Goal: Task Accomplishment & Management: Complete application form

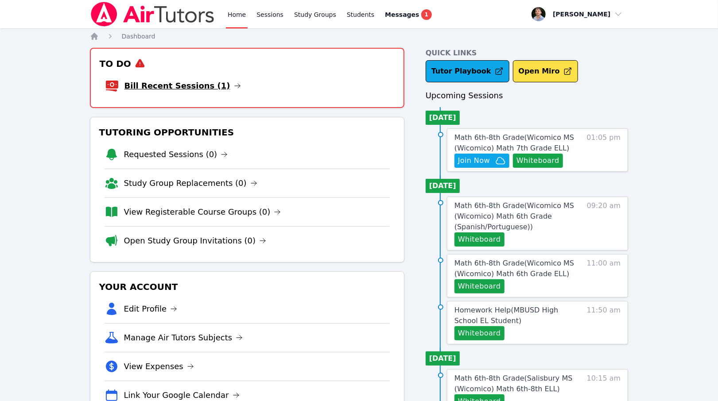
click at [193, 84] on link "Bill Recent Sessions (1)" at bounding box center [182, 86] width 116 height 12
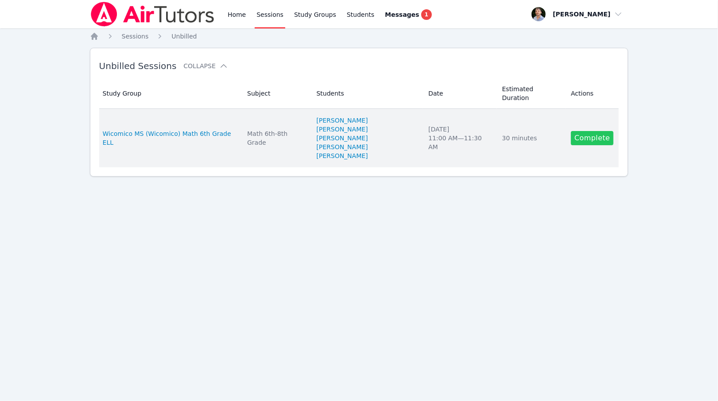
click at [576, 131] on link "Complete" at bounding box center [592, 138] width 43 height 14
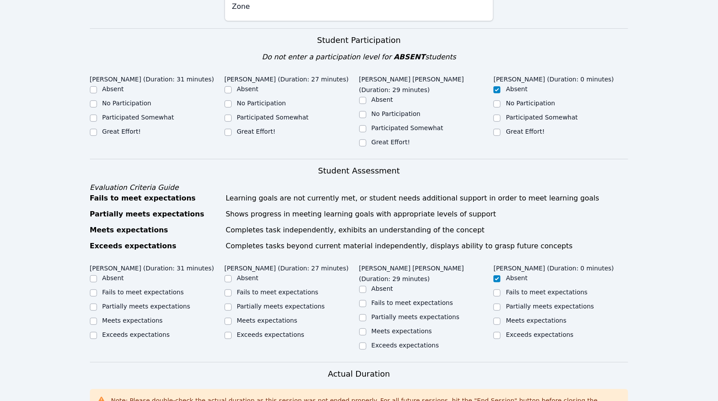
scroll to position [264, 0]
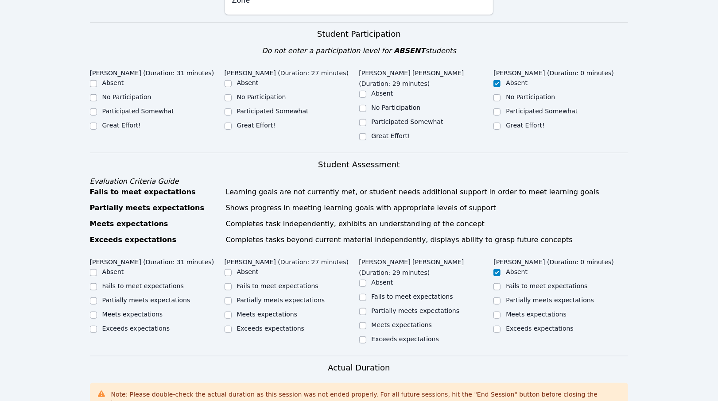
click at [382, 131] on div "Great Effort!" at bounding box center [390, 135] width 39 height 9
click at [382, 132] on label "Great Effort!" at bounding box center [390, 135] width 39 height 7
click at [366, 133] on input "Great Effort!" at bounding box center [362, 136] width 7 height 7
checkbox input "true"
click at [250, 122] on label "Great Effort!" at bounding box center [256, 125] width 39 height 7
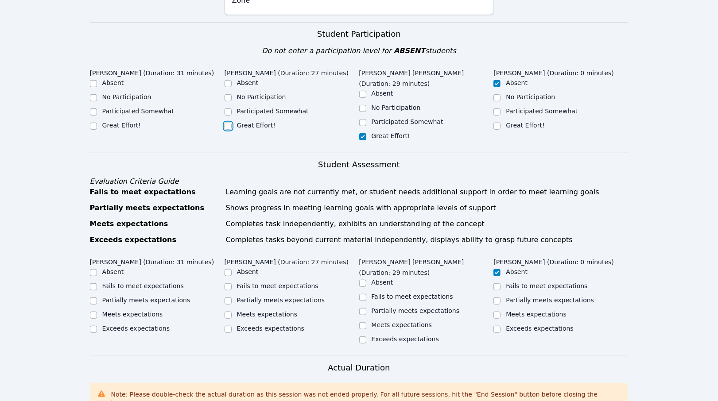
click at [232, 123] on input "Great Effort!" at bounding box center [227, 126] width 7 height 7
checkbox input "true"
click at [119, 97] on ul "Absent No Participation Participated Somewhat Great Effort!" at bounding box center [157, 104] width 135 height 53
click at [124, 122] on label "Great Effort!" at bounding box center [121, 125] width 39 height 7
click at [97, 123] on input "Great Effort!" at bounding box center [93, 126] width 7 height 7
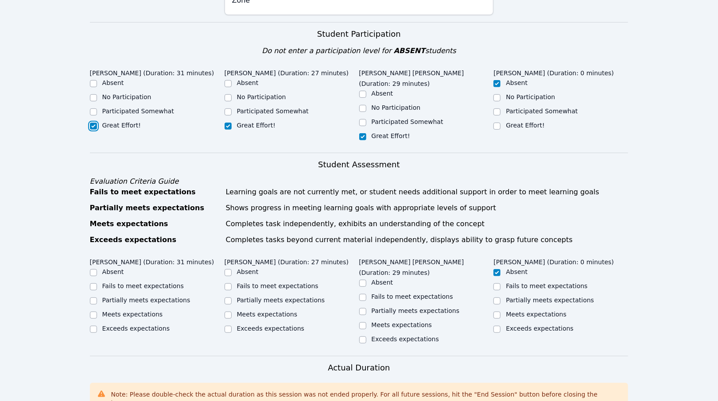
checkbox input "true"
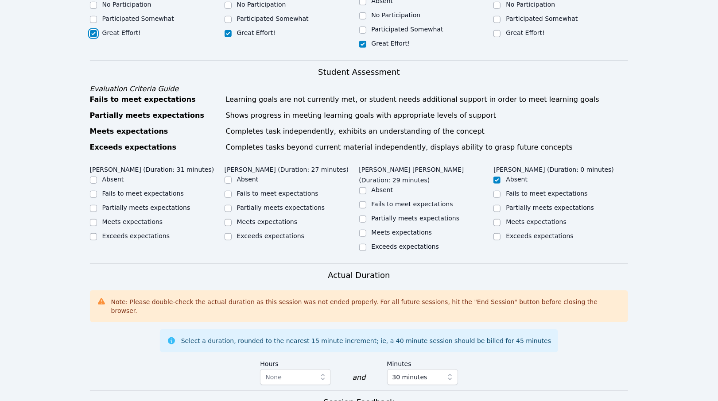
scroll to position [358, 0]
click at [279, 217] on label "Meets expectations" at bounding box center [267, 220] width 61 height 7
click at [232, 218] on input "Meets expectations" at bounding box center [227, 221] width 7 height 7
checkbox input "true"
click at [271, 203] on label "Partially meets expectations" at bounding box center [281, 206] width 88 height 7
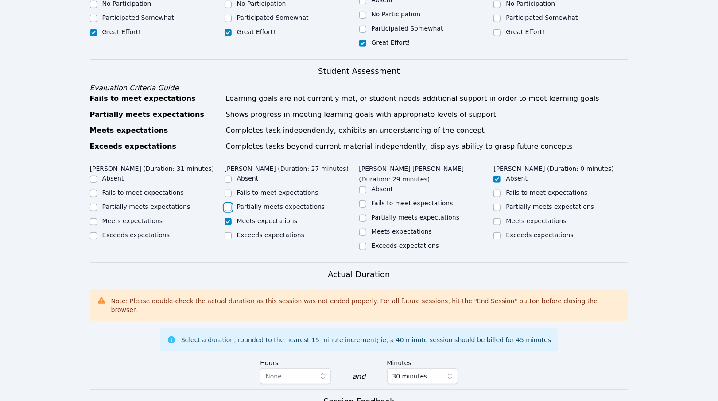
click at [232, 204] on input "Partially meets expectations" at bounding box center [227, 207] width 7 height 7
checkbox input "true"
checkbox input "false"
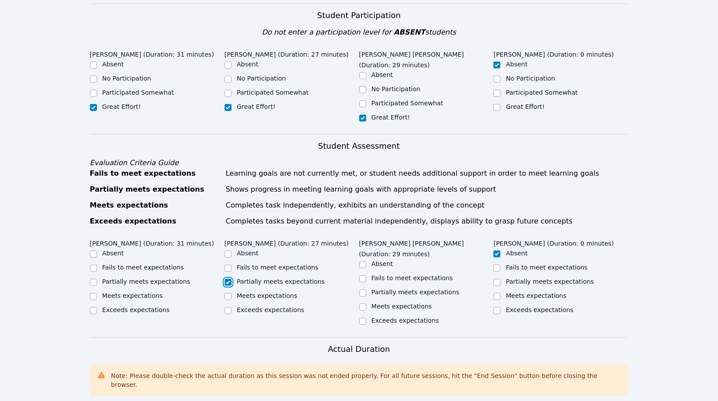
scroll to position [278, 0]
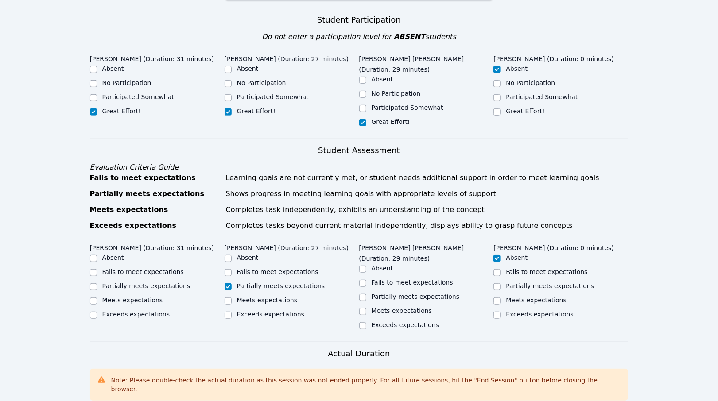
click at [417, 307] on label "Meets expectations" at bounding box center [401, 310] width 61 height 7
click at [366, 308] on input "Meets expectations" at bounding box center [362, 311] width 7 height 7
checkbox input "true"
click at [159, 311] on label "Exceeds expectations" at bounding box center [135, 314] width 67 height 7
click at [97, 312] on input "Exceeds expectations" at bounding box center [93, 315] width 7 height 7
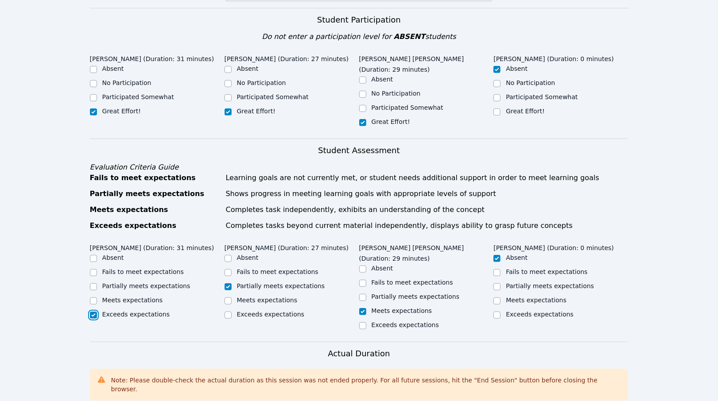
checkbox input "true"
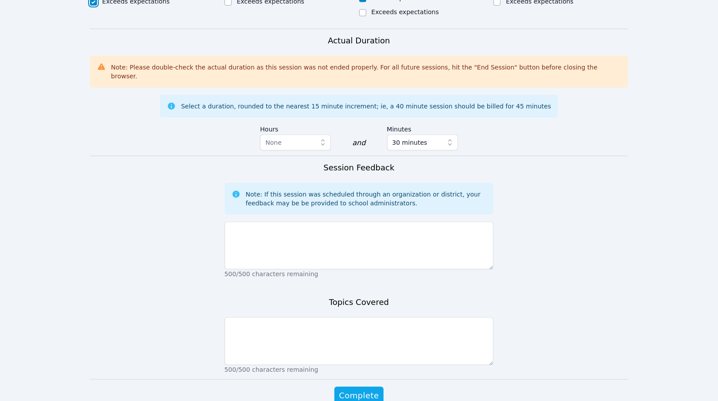
scroll to position [605, 0]
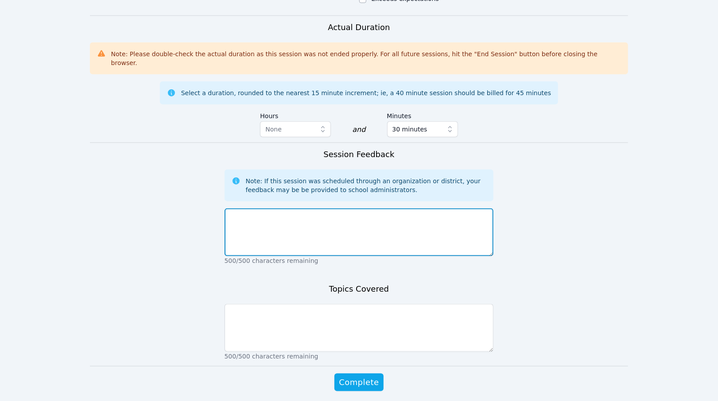
click at [278, 209] on textarea at bounding box center [358, 233] width 269 height 48
type textarea "Session was done in Portuguese, went very well."
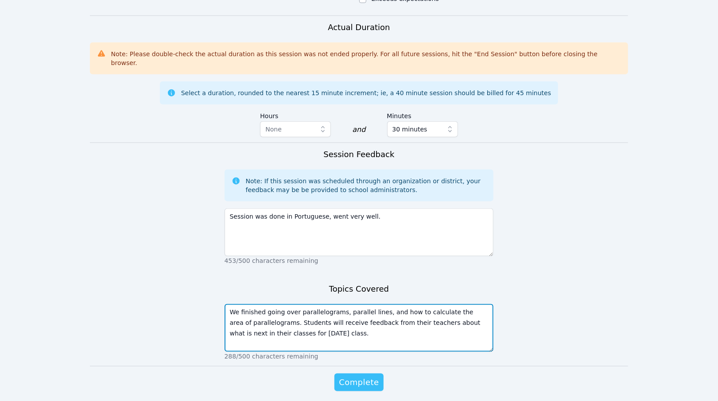
type textarea "We finished going over parallelograms, parallel lines, and how to calculate the…"
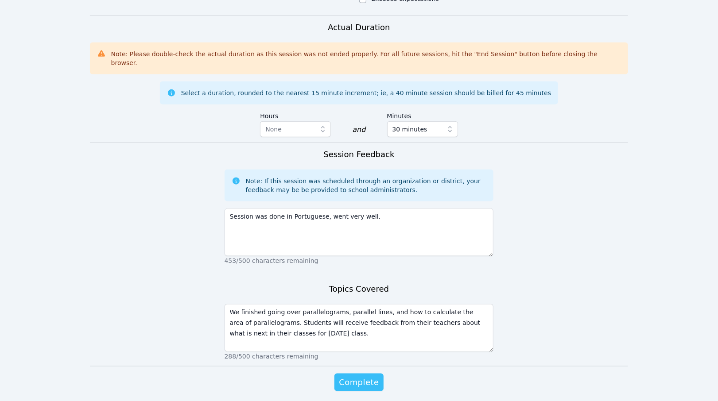
click at [368, 376] on span "Complete" at bounding box center [359, 382] width 40 height 12
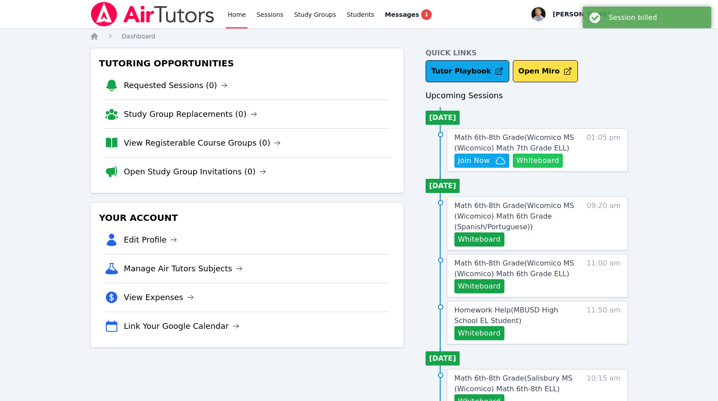
click at [545, 166] on button "Whiteboard" at bounding box center [538, 161] width 50 height 14
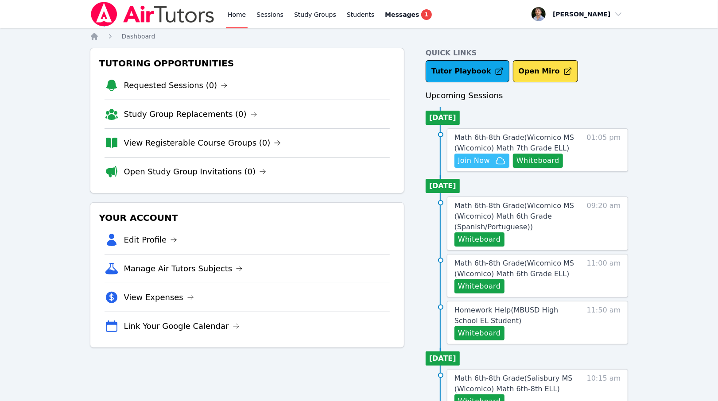
click at [485, 157] on span "Join Now" at bounding box center [474, 160] width 32 height 11
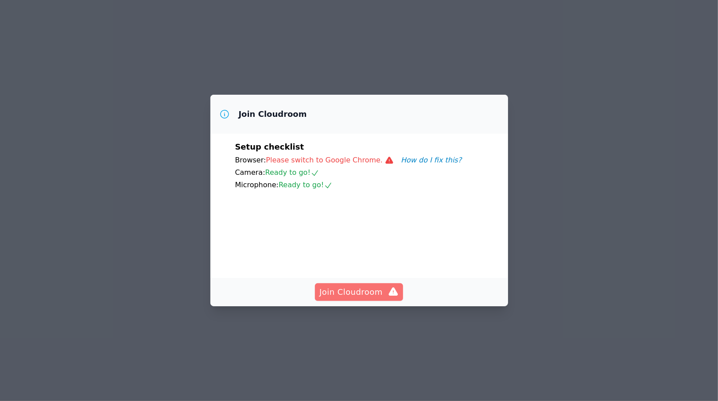
click at [381, 298] on span "Join Cloudroom" at bounding box center [358, 292] width 79 height 12
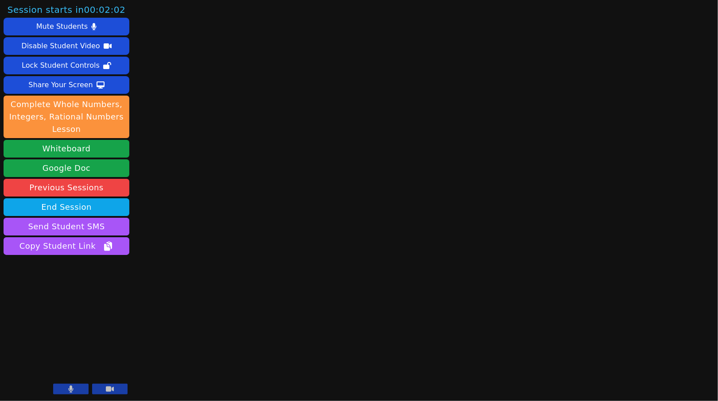
click at [116, 389] on button at bounding box center [109, 389] width 35 height 11
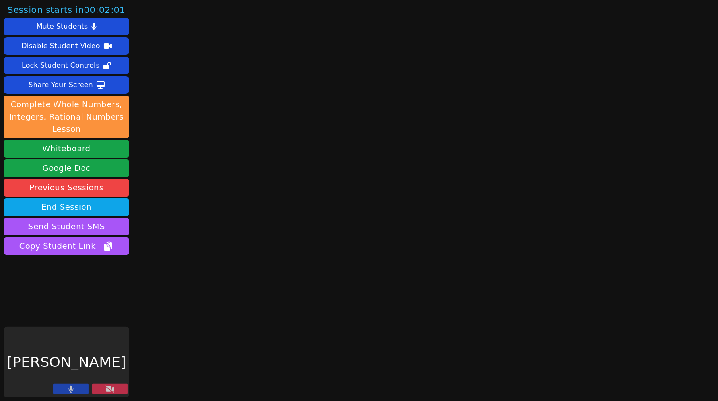
click at [68, 394] on button at bounding box center [70, 389] width 35 height 11
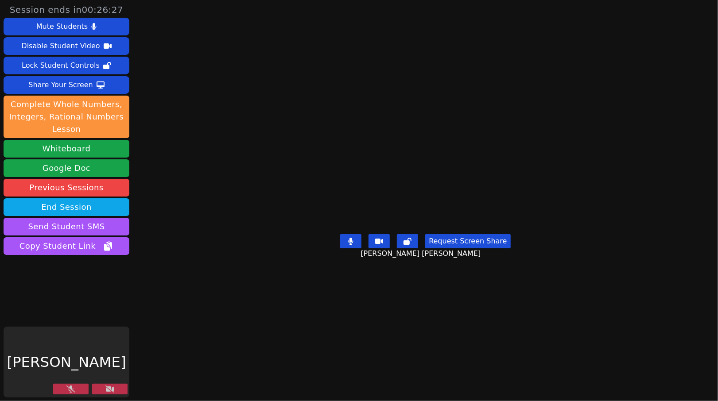
click at [108, 389] on icon at bounding box center [109, 389] width 9 height 7
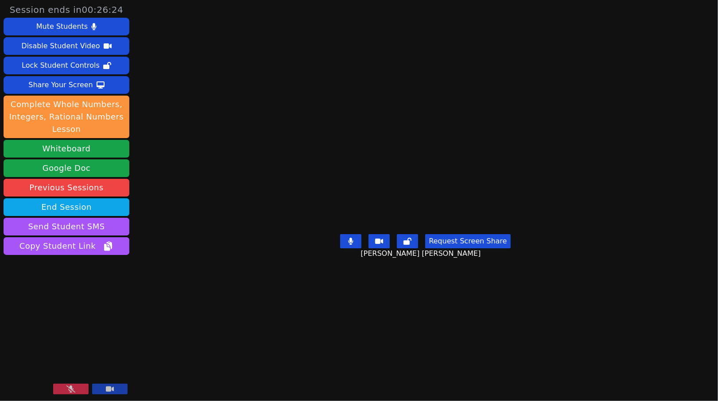
click at [74, 394] on button at bounding box center [70, 389] width 35 height 11
click at [98, 222] on button "Send Student SMS" at bounding box center [67, 227] width 126 height 18
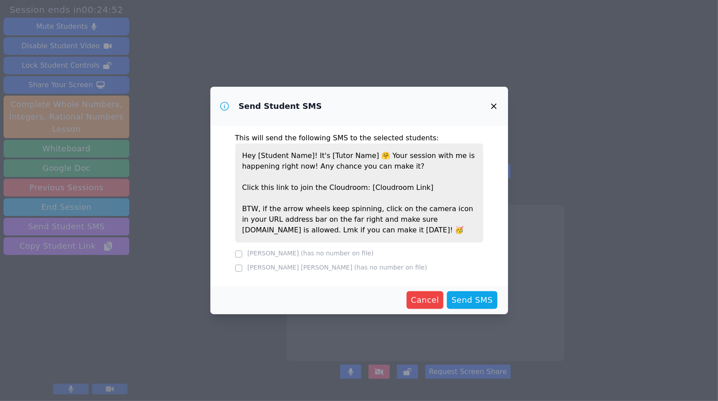
click at [494, 105] on icon "button" at bounding box center [493, 106] width 11 height 11
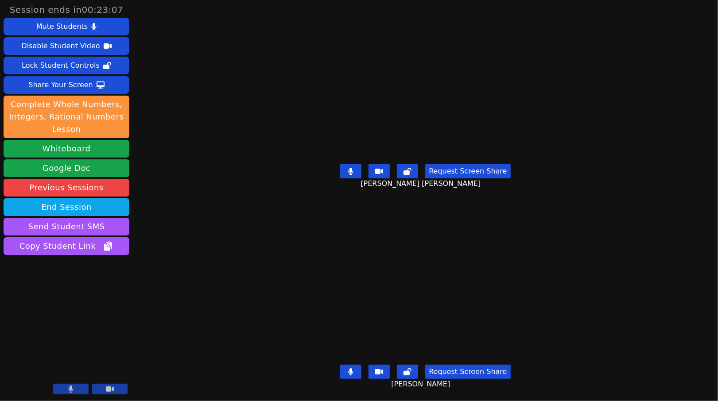
click at [72, 389] on icon at bounding box center [71, 389] width 5 height 7
click at [72, 389] on icon at bounding box center [70, 389] width 9 height 7
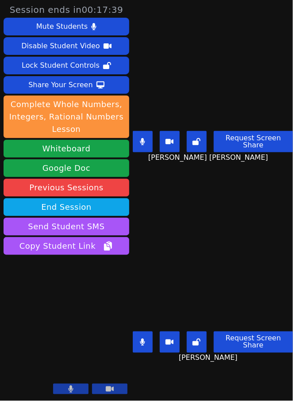
click at [152, 147] on button at bounding box center [143, 141] width 20 height 21
click at [151, 338] on button at bounding box center [143, 342] width 20 height 21
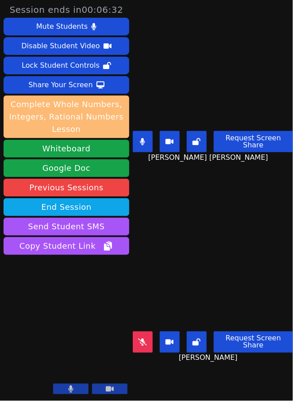
click at [79, 124] on button "Complete Whole Numbers, Integers, Rational Numbers Lesson" at bounding box center [67, 117] width 126 height 43
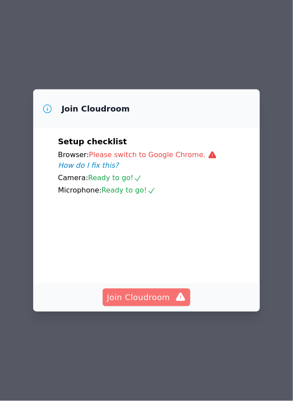
click at [159, 304] on span "Join Cloudroom" at bounding box center [146, 297] width 79 height 12
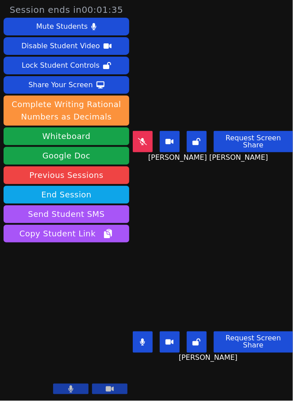
click at [147, 337] on button at bounding box center [143, 342] width 20 height 21
